Goal: Task Accomplishment & Management: Use online tool/utility

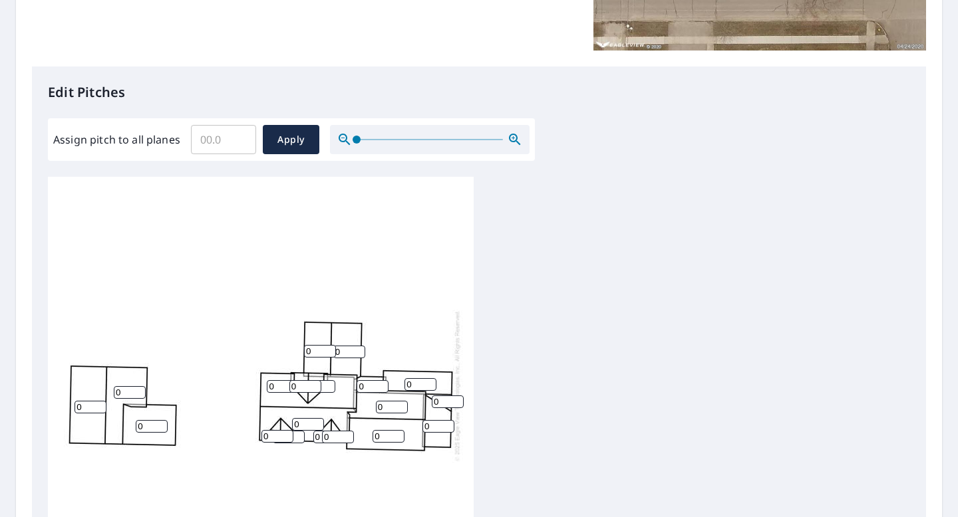
click at [315, 351] on input "0" at bounding box center [320, 351] width 32 height 13
type input "07"
click at [346, 352] on input "0" at bounding box center [349, 352] width 32 height 13
type input "07"
click at [417, 384] on input "0" at bounding box center [420, 384] width 32 height 13
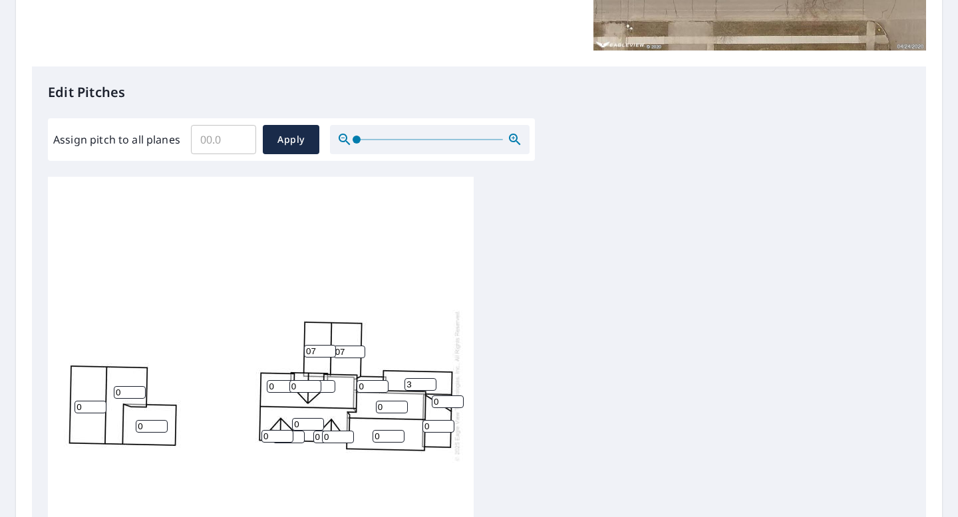
type input "3"
click at [440, 402] on input "0" at bounding box center [448, 402] width 32 height 13
type input "3"
click at [438, 428] on input "0" at bounding box center [438, 426] width 32 height 13
type input "3"
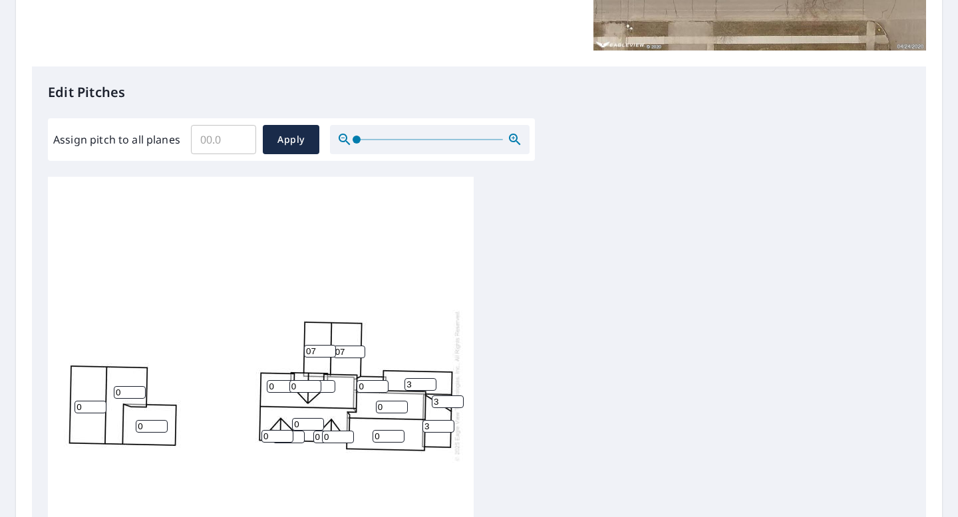
click at [382, 430] on input "0" at bounding box center [388, 436] width 32 height 13
type input "0"
type input "7"
click at [387, 402] on input "0" at bounding box center [392, 407] width 32 height 13
type input "0"
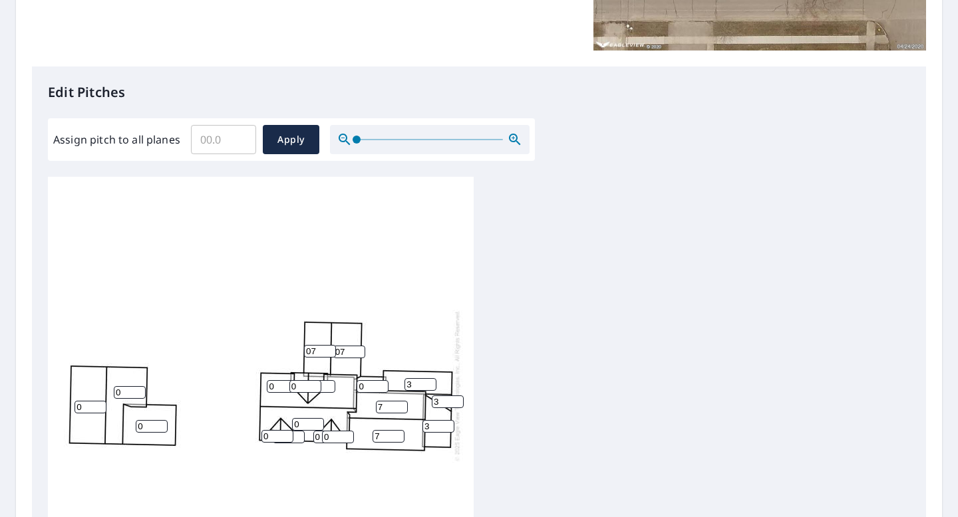
type input "7"
click at [369, 385] on input "0" at bounding box center [372, 386] width 32 height 13
type input "9"
click at [337, 440] on input "0" at bounding box center [338, 437] width 32 height 13
type input "7"
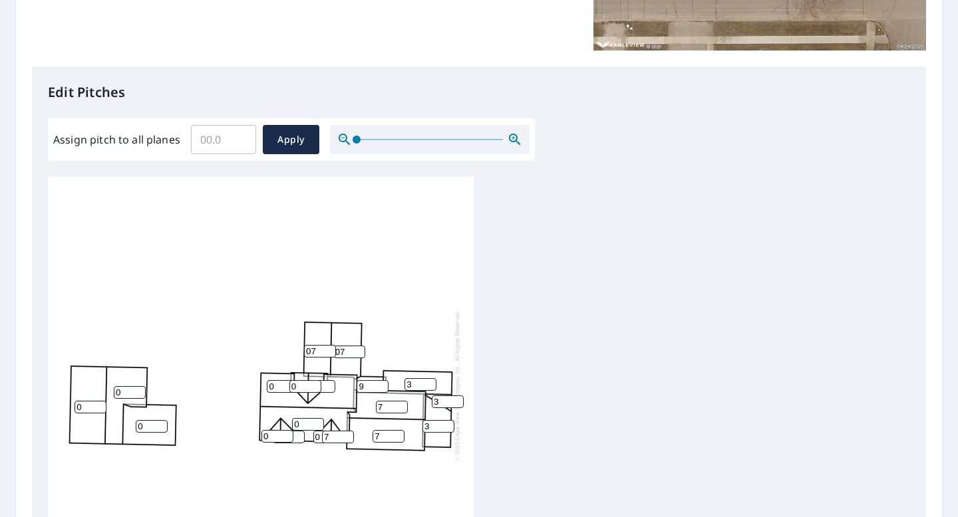
click at [319, 438] on input "0" at bounding box center [329, 437] width 32 height 13
type input "7"
click at [300, 421] on input "0" at bounding box center [308, 424] width 32 height 13
type input "7"
click at [275, 439] on input "0" at bounding box center [277, 436] width 32 height 13
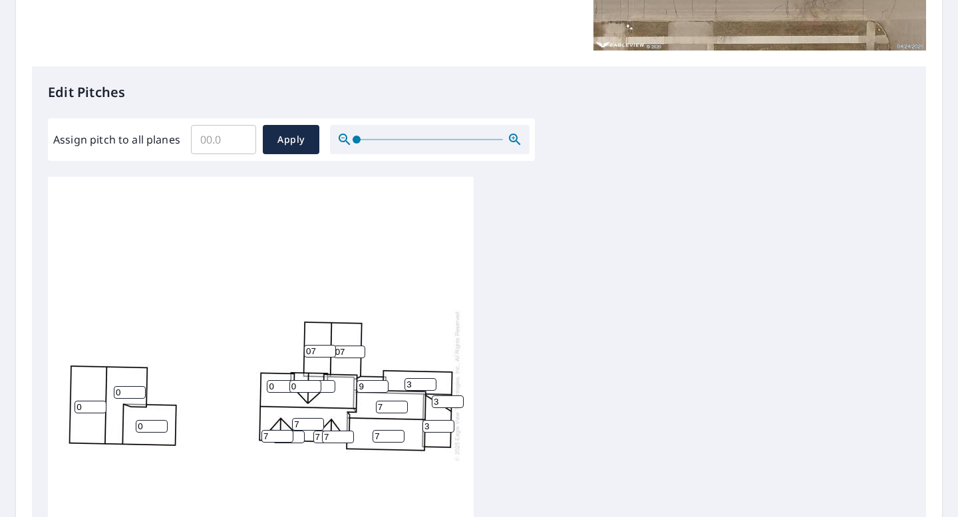
type input "7"
click at [278, 456] on div "0 0 7 7 0 0 7 07 3 07 3 9 0 0 3 0 7 7 7" at bounding box center [261, 386] width 426 height 418
click at [297, 434] on input "1" at bounding box center [289, 437] width 32 height 13
click at [297, 434] on input "2" at bounding box center [289, 437] width 32 height 13
click at [297, 434] on input "3" at bounding box center [289, 437] width 32 height 13
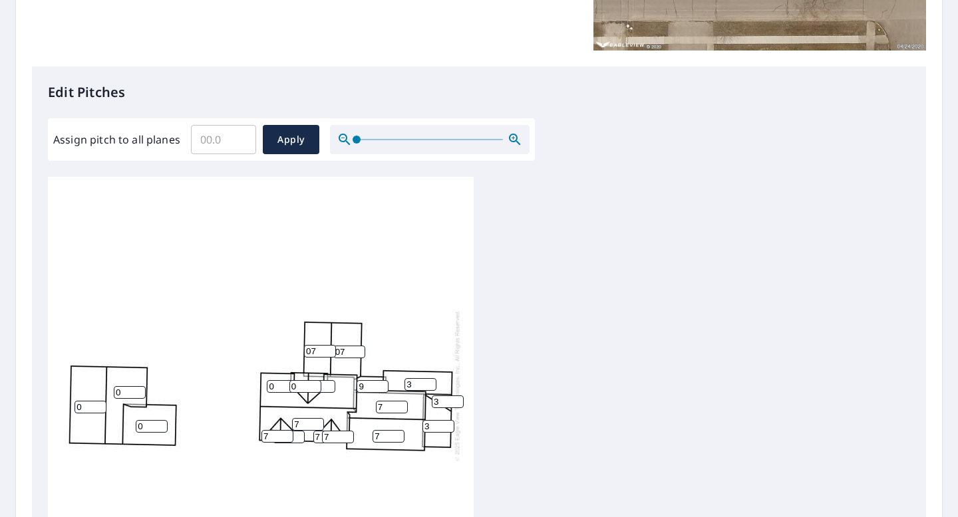
click at [297, 434] on input "4" at bounding box center [289, 437] width 32 height 13
drag, startPoint x: 274, startPoint y: 440, endPoint x: 238, endPoint y: 465, distance: 43.5
click at [238, 465] on div "0 0 7 7 0 0 7 07 3 07 3 9 0 0 3 4 7 7 7" at bounding box center [261, 386] width 426 height 418
click at [319, 467] on div "0 0 7 7 0 0 7 07 3 07 3 9 0 0 3 4 7 7 7" at bounding box center [261, 386] width 426 height 418
type input "3"
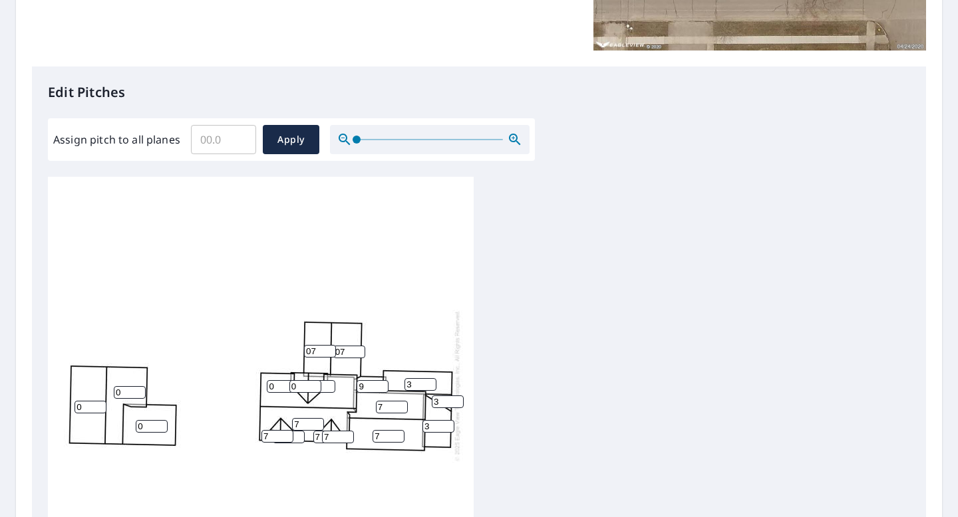
click at [299, 438] on input "3" at bounding box center [289, 437] width 32 height 13
type input "7"
click at [272, 476] on div "0 0 7 7 0 0 7 07 3 07 3 9 0 0 3 7 7 7 7" at bounding box center [261, 386] width 426 height 418
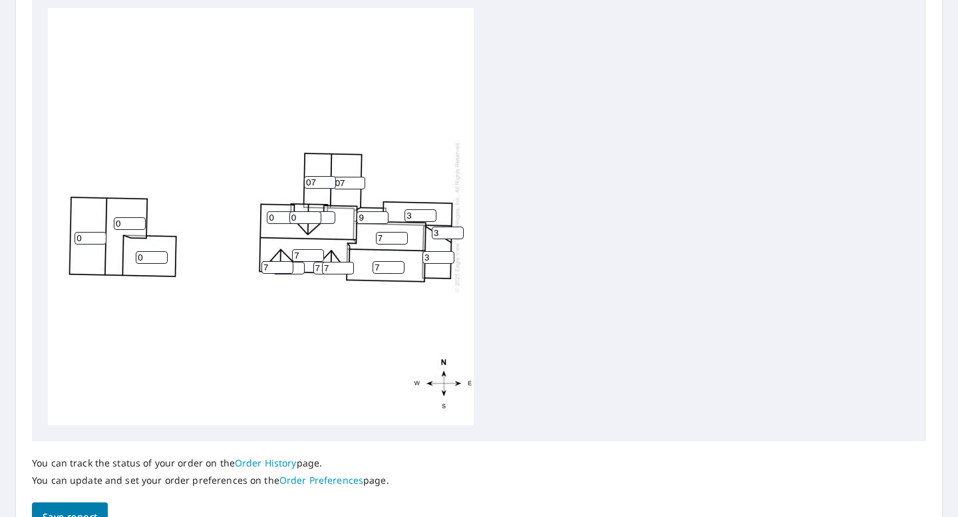
scroll to position [474, 0]
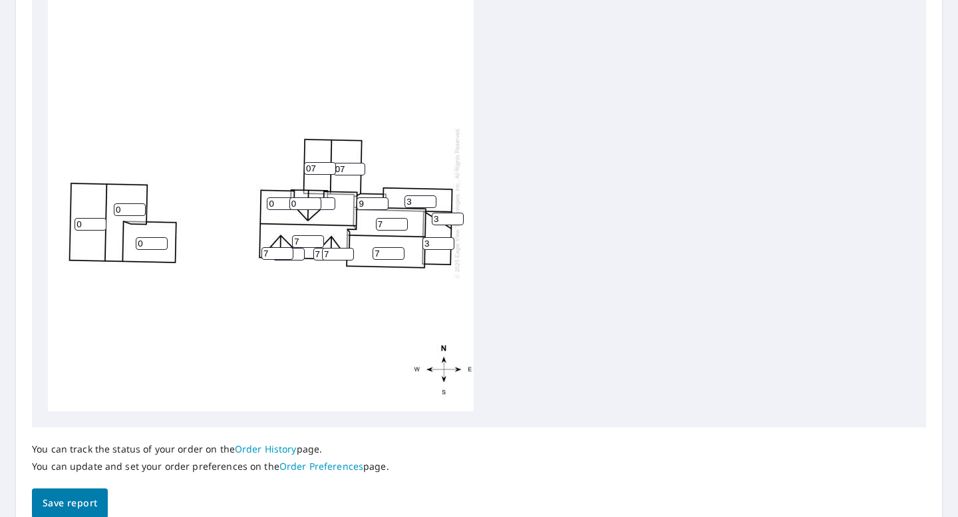
click at [160, 246] on input "0" at bounding box center [152, 243] width 32 height 13
type input "4"
click at [129, 211] on input "0" at bounding box center [130, 210] width 32 height 13
type input "8"
click at [82, 223] on input "0" at bounding box center [90, 224] width 32 height 13
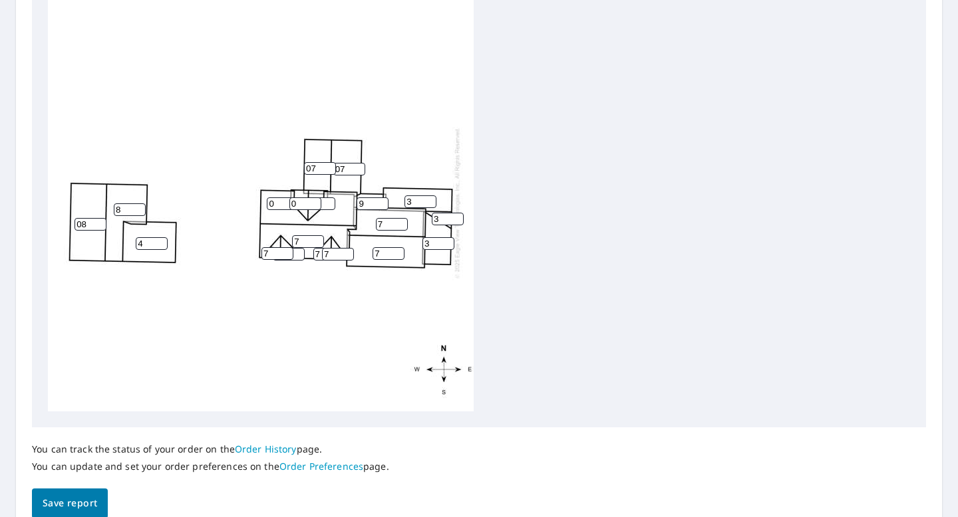
type input "0"
type input "8"
click at [303, 206] on input "0" at bounding box center [305, 204] width 32 height 13
type input "7"
click at [280, 208] on input "0" at bounding box center [283, 204] width 32 height 13
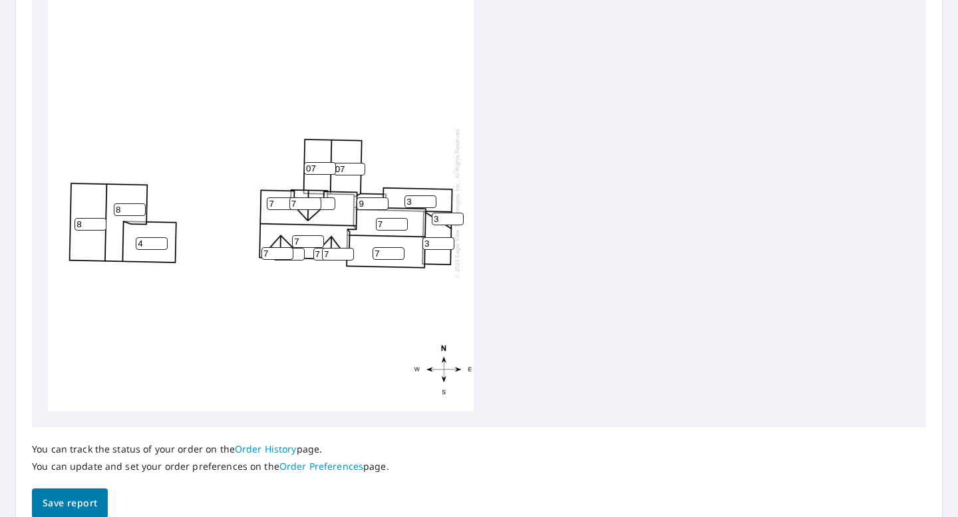
type input "7"
click at [322, 205] on input "0" at bounding box center [319, 204] width 32 height 13
type input "7"
click at [293, 253] on input "8" at bounding box center [289, 254] width 32 height 13
click at [297, 255] on input "7" at bounding box center [289, 254] width 32 height 13
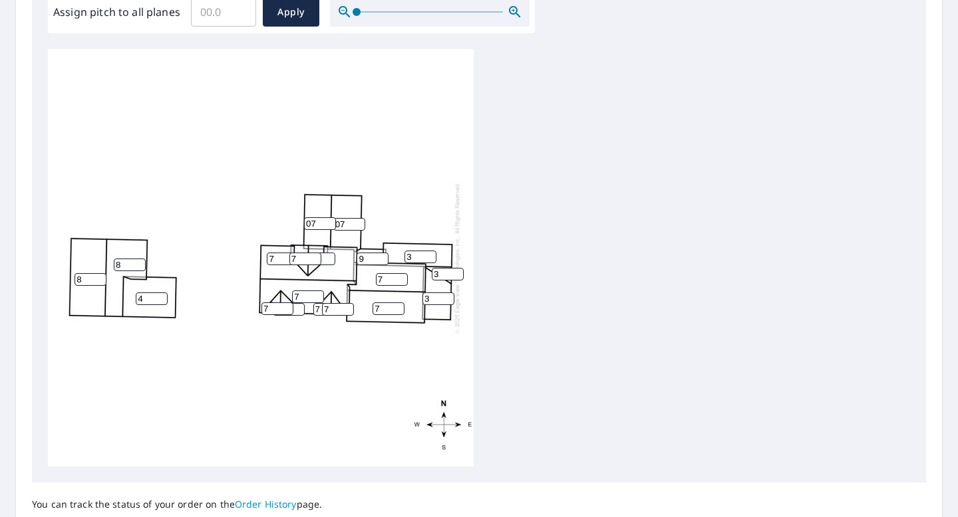
scroll to position [420, 0]
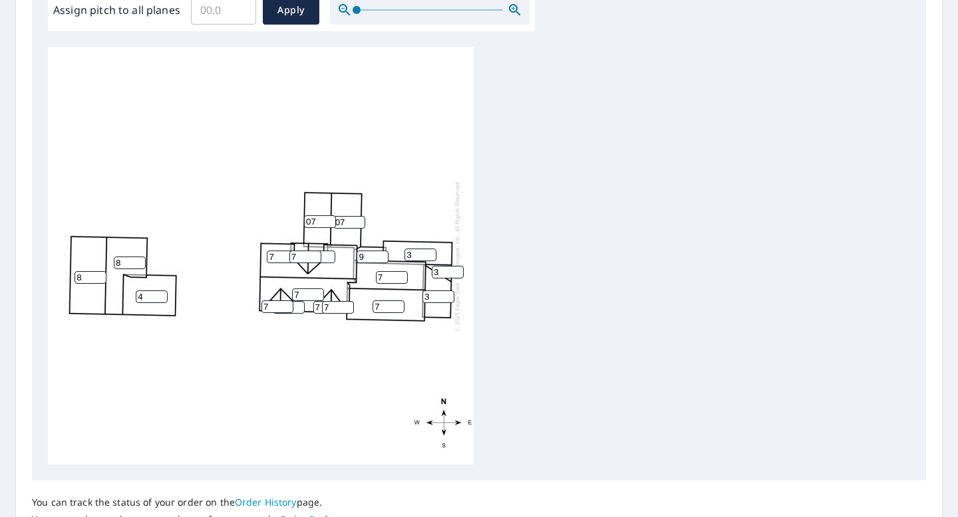
type input "11"
click at [281, 259] on input "7" at bounding box center [283, 257] width 32 height 13
type input "6"
click at [322, 259] on input "7" at bounding box center [319, 257] width 32 height 13
type input "6"
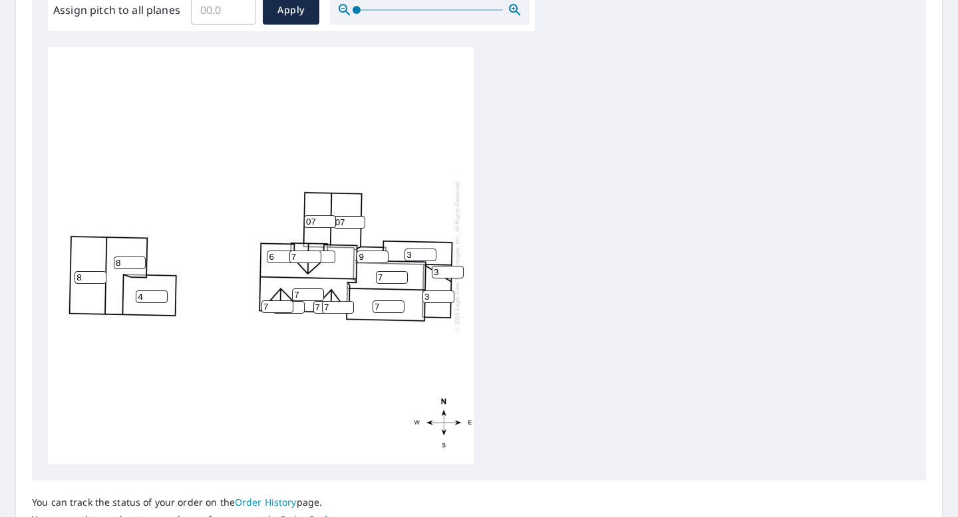
click at [298, 259] on input "7" at bounding box center [305, 257] width 32 height 13
type input "6"
click at [390, 277] on input "7" at bounding box center [392, 277] width 32 height 13
type input "6"
click at [384, 308] on input "7" at bounding box center [388, 307] width 32 height 13
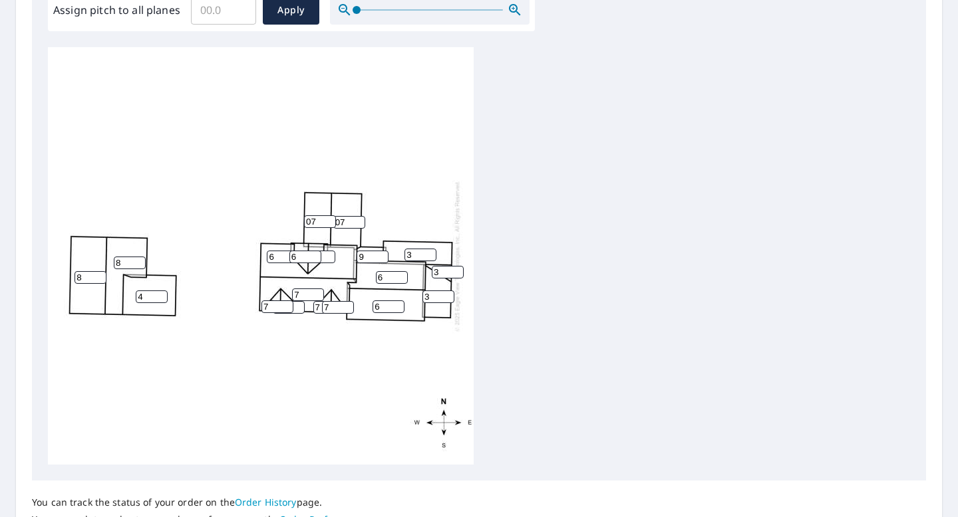
type input "6"
click at [330, 305] on input "7" at bounding box center [338, 307] width 32 height 13
click at [366, 259] on input "9" at bounding box center [372, 257] width 32 height 13
type input "8"
click at [331, 307] on input "7" at bounding box center [338, 307] width 32 height 13
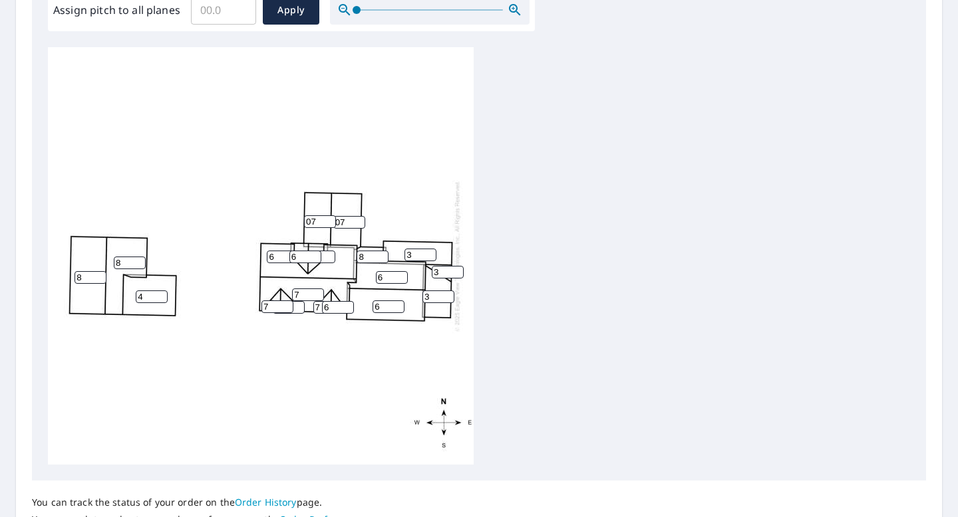
type input "6"
click at [319, 309] on input "7" at bounding box center [329, 307] width 32 height 13
type input "6"
click at [297, 293] on input "7" at bounding box center [308, 295] width 32 height 13
type input "6"
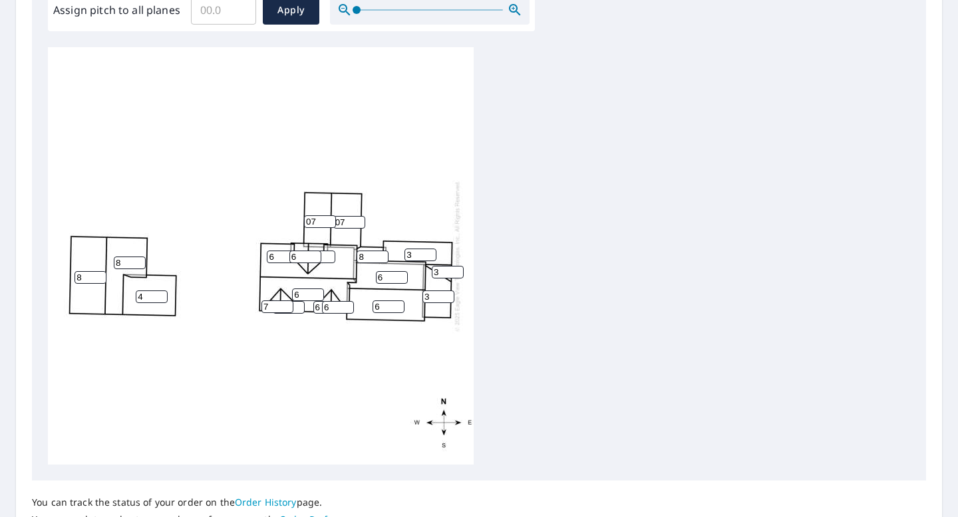
click at [269, 307] on input "7" at bounding box center [277, 307] width 32 height 13
click at [293, 308] on input "6" at bounding box center [277, 307] width 32 height 13
type input "6"
click at [295, 309] on input "10" at bounding box center [289, 307] width 32 height 13
type input "16"
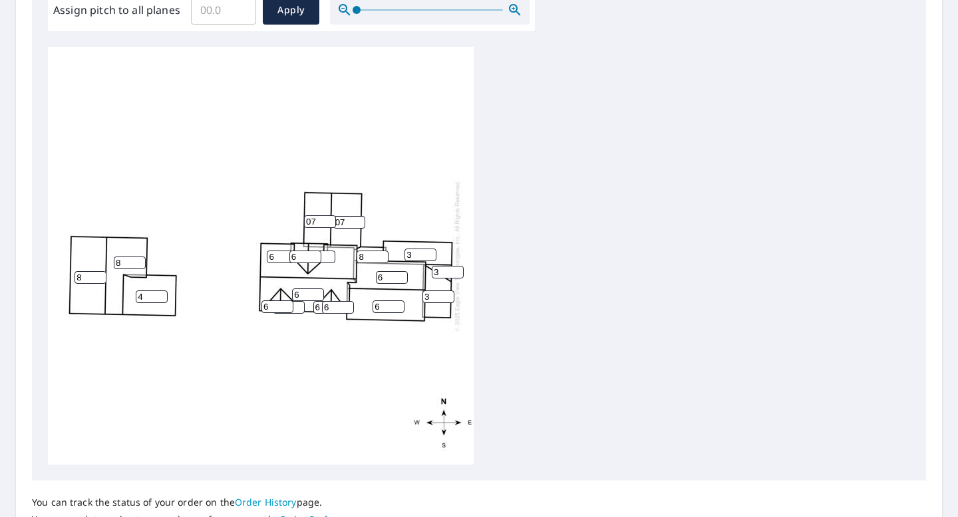
click at [345, 220] on input "07" at bounding box center [349, 222] width 32 height 13
type input "0"
type input "5"
click at [316, 223] on input "07" at bounding box center [320, 221] width 32 height 13
type input "0"
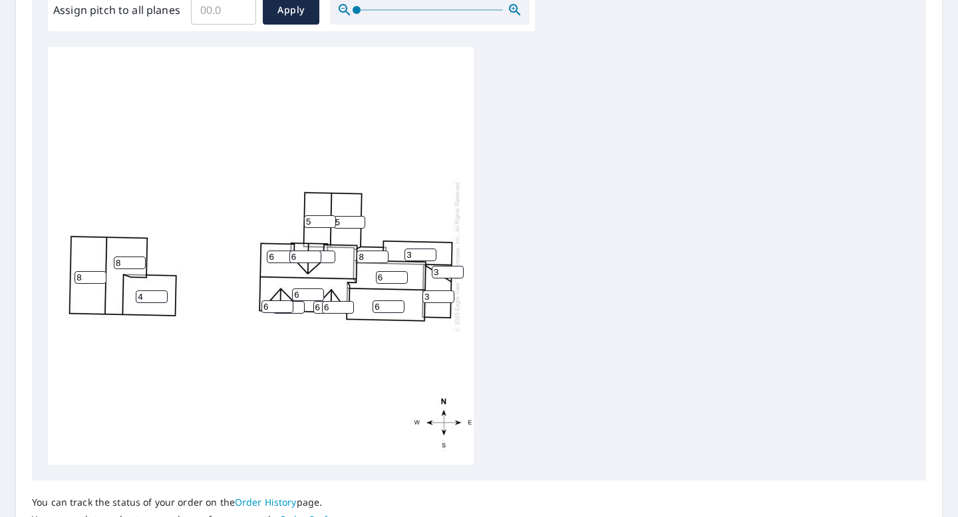
type input "5"
click at [118, 259] on input "8" at bounding box center [130, 263] width 32 height 13
type input "7"
click at [81, 277] on input "8" at bounding box center [90, 277] width 32 height 13
type input "8"
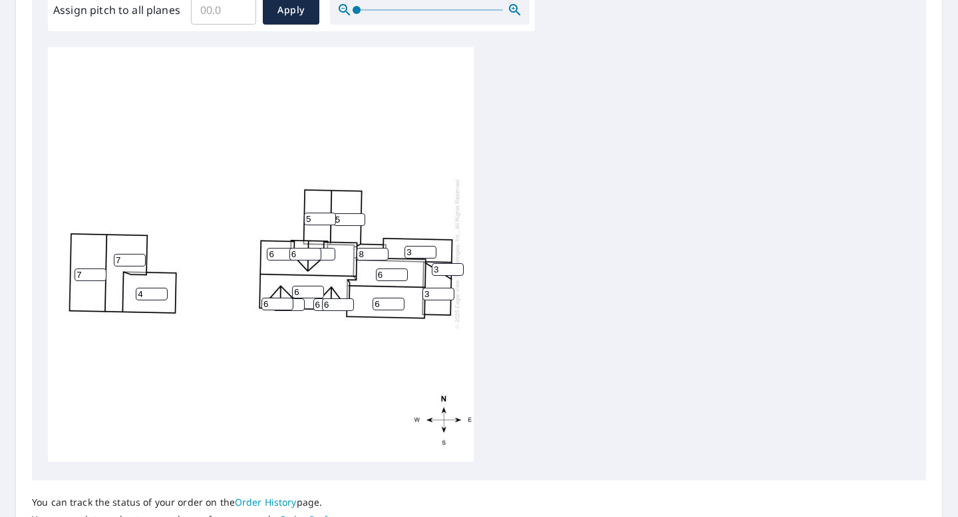
scroll to position [535, 0]
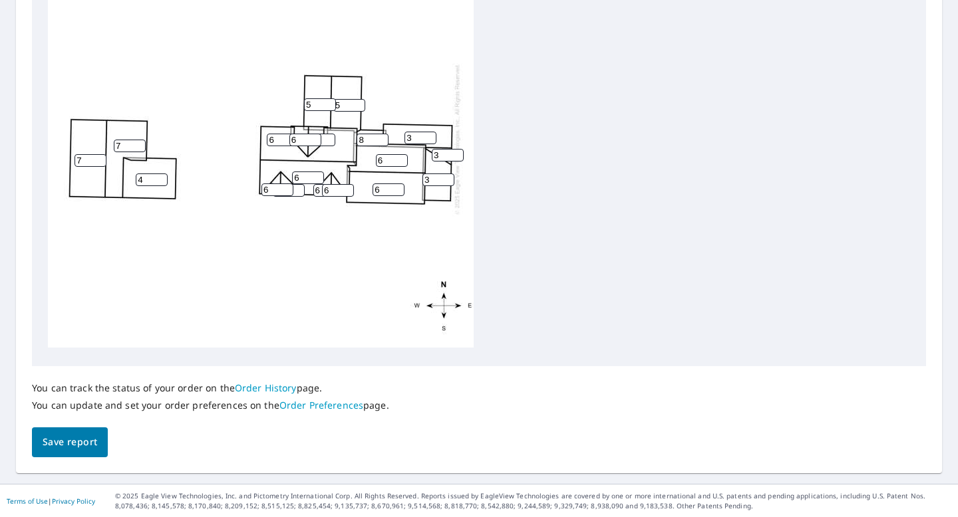
type input "7"
click at [43, 450] on span "Save report" at bounding box center [70, 442] width 55 height 17
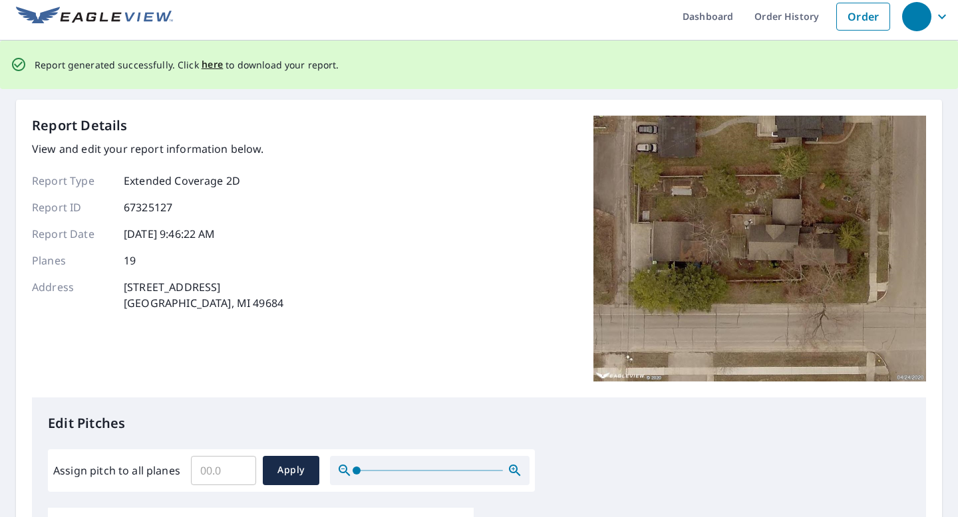
scroll to position [17, 0]
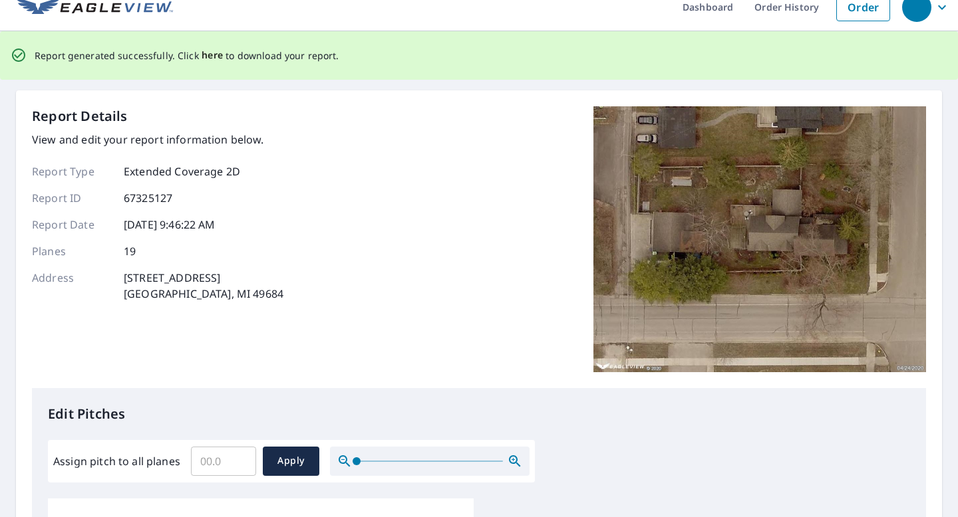
click at [210, 55] on span "here" at bounding box center [213, 55] width 22 height 17
